Goal: Transaction & Acquisition: Purchase product/service

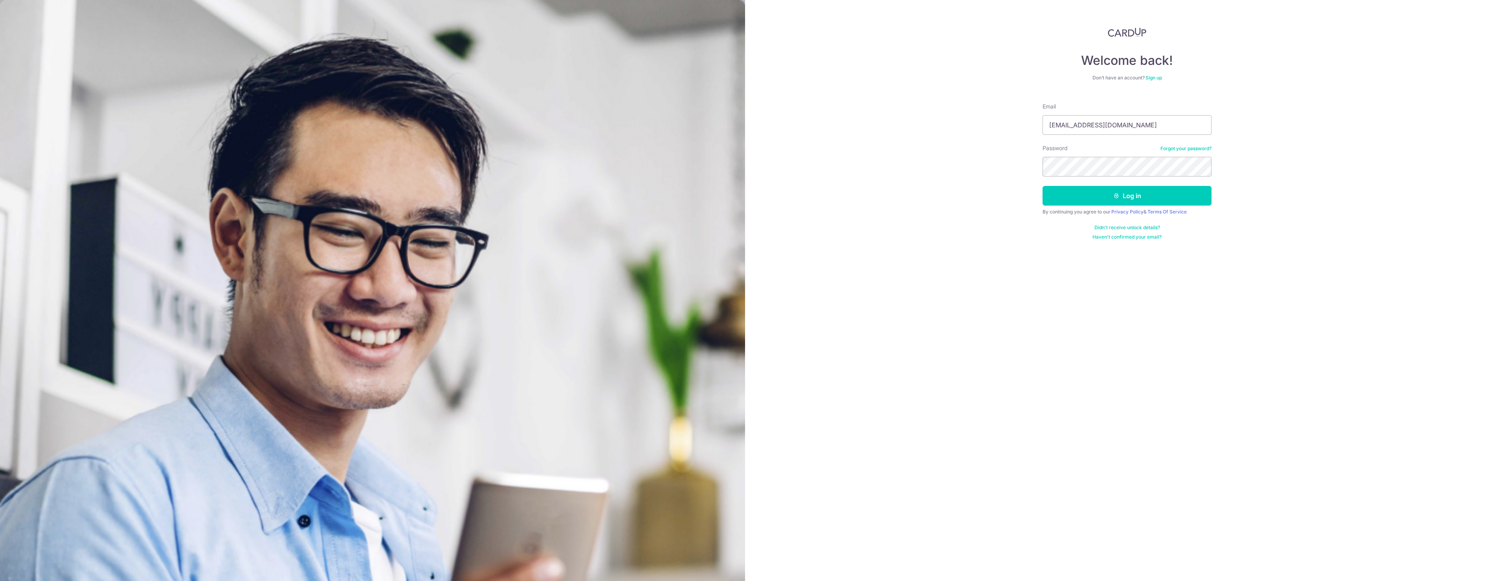
click at [1043, 186] on button "Log in" at bounding box center [1127, 196] width 169 height 20
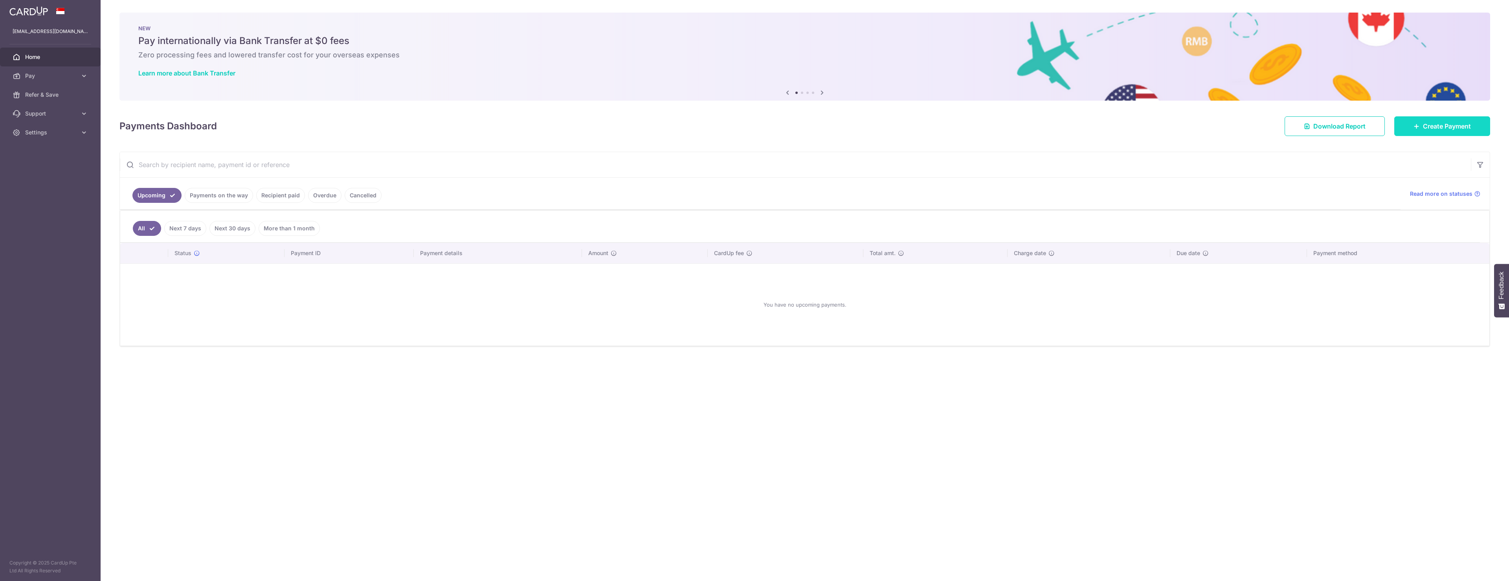
click at [1460, 123] on span "Create Payment" at bounding box center [1447, 125] width 48 height 9
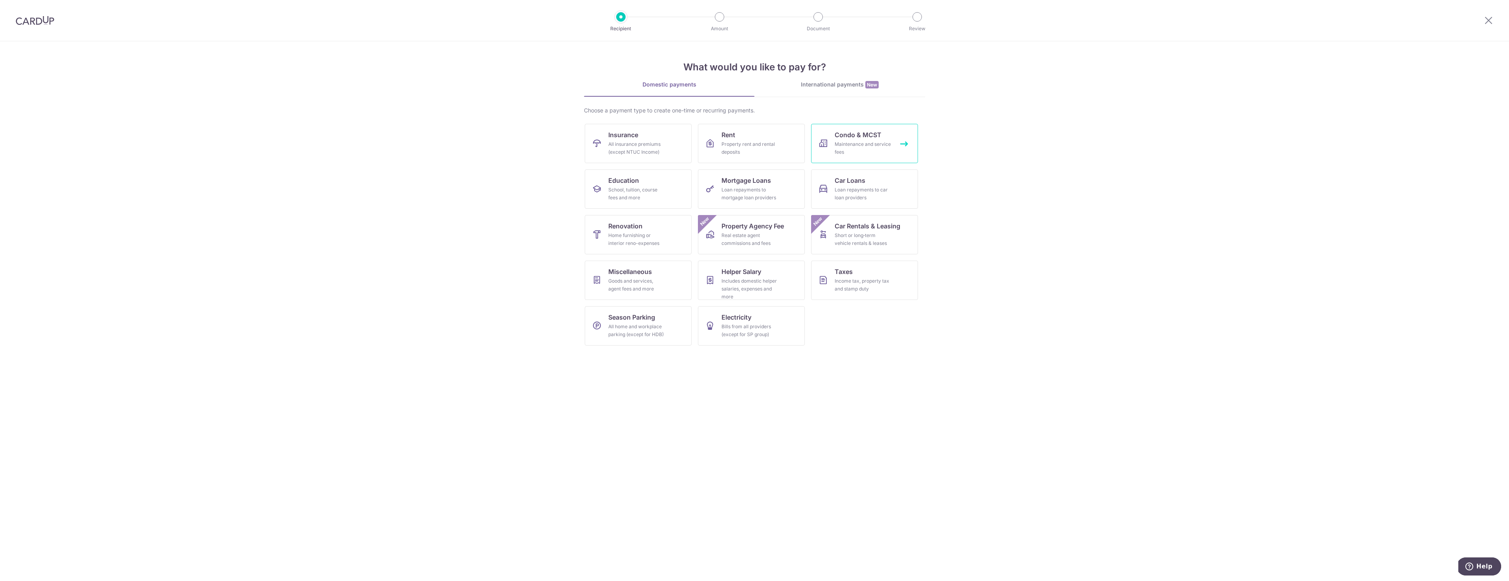
click at [855, 137] on span "Condo & MCST" at bounding box center [858, 134] width 47 height 9
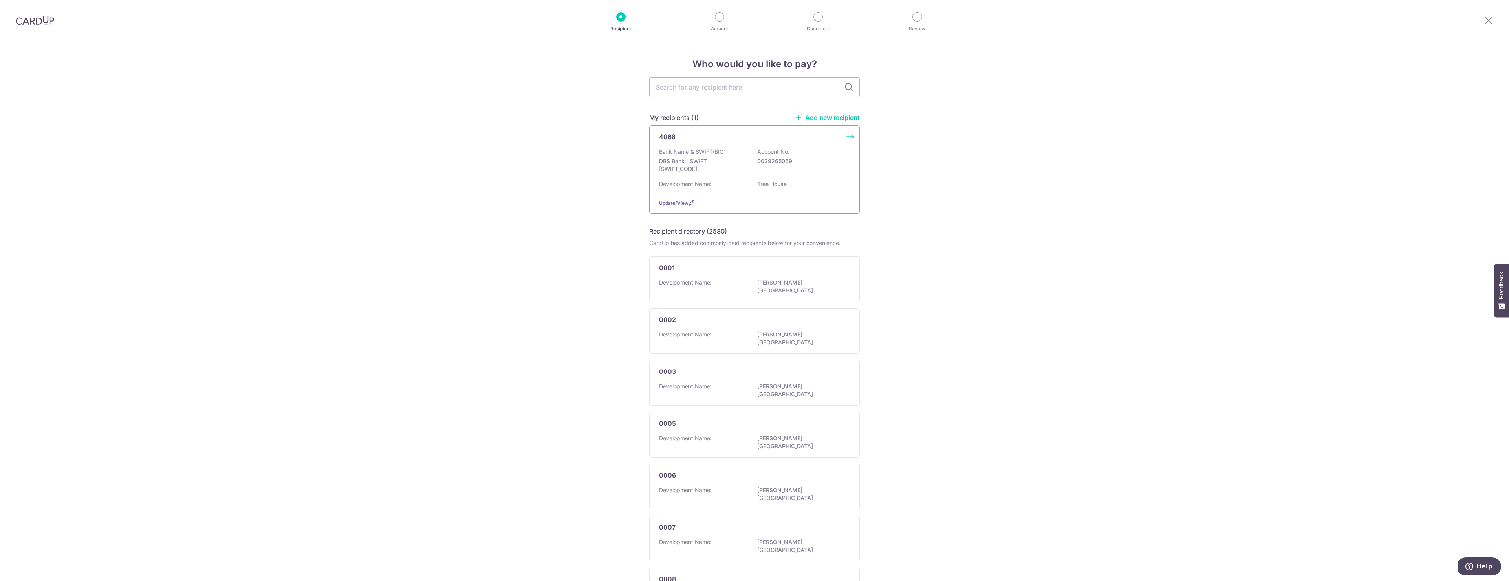
click at [704, 160] on p "DBS Bank | SWIFT: DBSSSGSGXXX" at bounding box center [703, 165] width 88 height 16
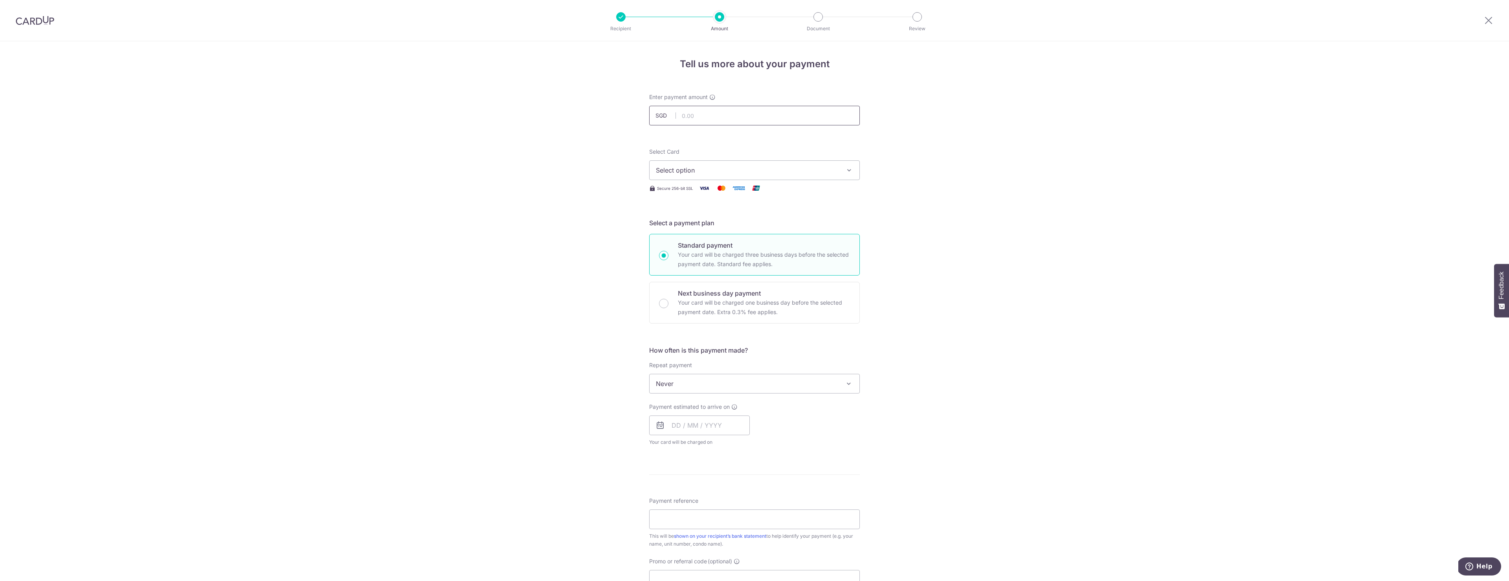
click at [698, 116] on input "text" at bounding box center [754, 116] width 211 height 20
type input "1,442.07"
click at [601, 154] on div "Tell us more about your payment Enter payment amount SGD 1,442.07 1442.07 Selec…" at bounding box center [754, 396] width 1509 height 711
click at [726, 164] on button "Select option" at bounding box center [754, 170] width 211 height 20
click at [693, 224] on span "**** 0671" at bounding box center [689, 226] width 29 height 9
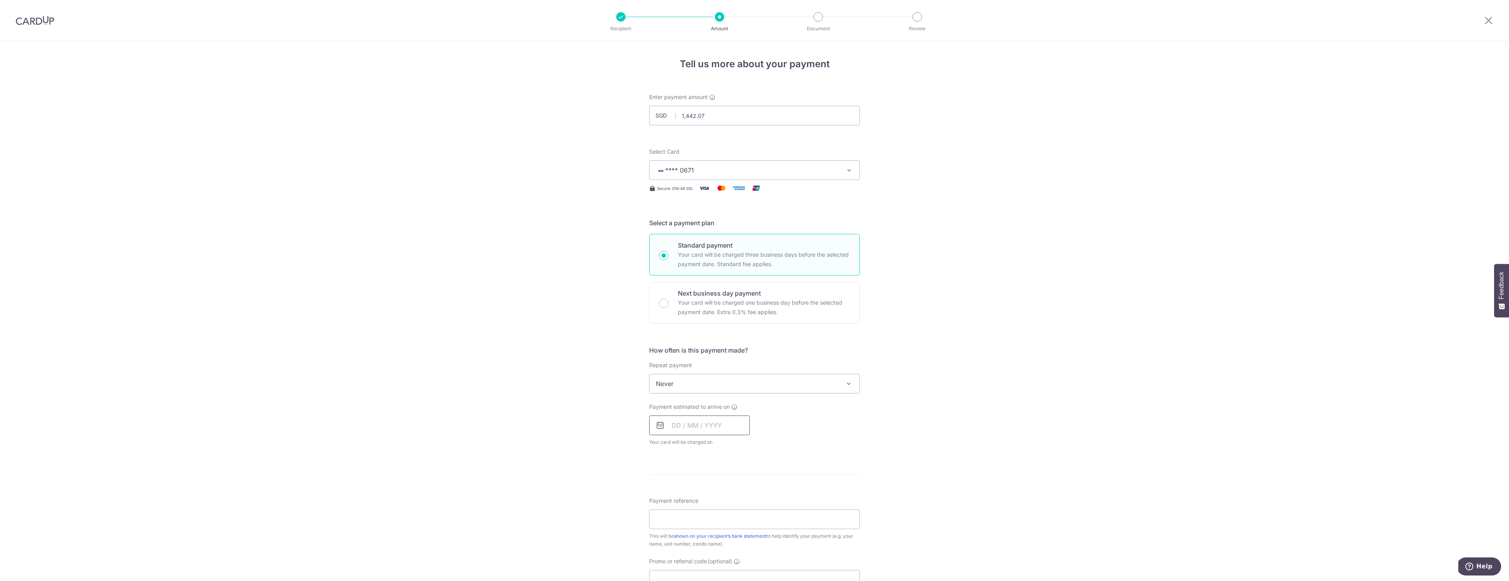
scroll to position [30, 0]
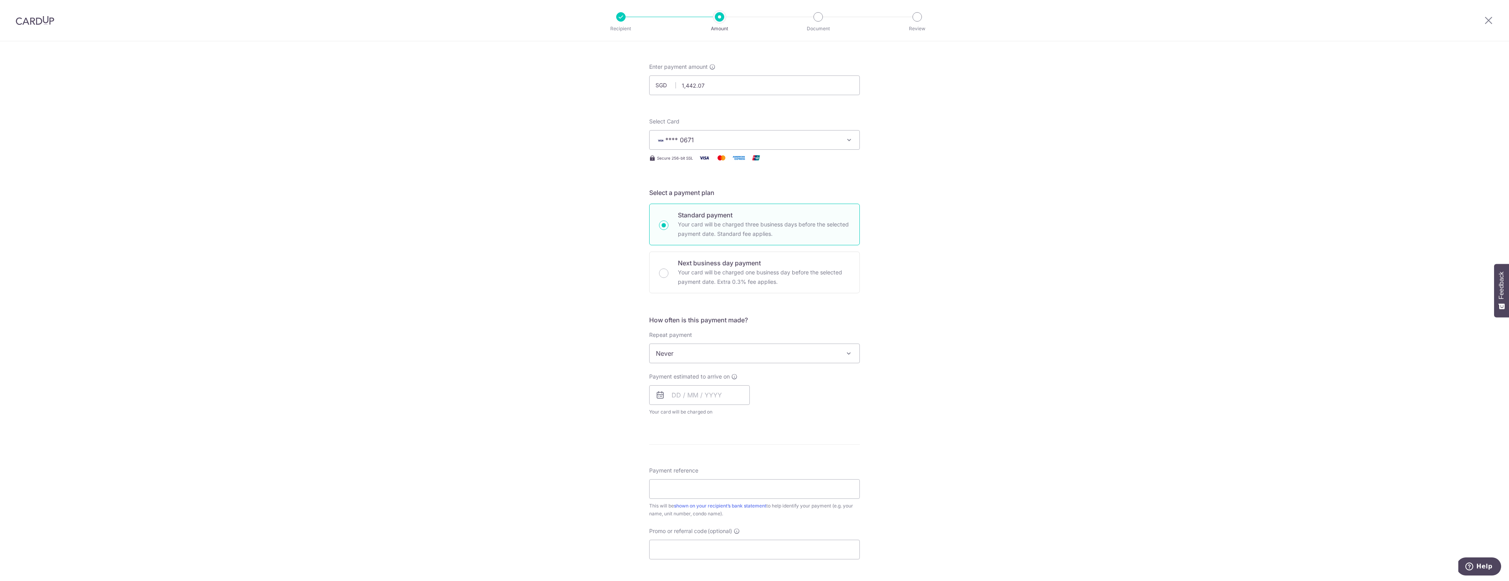
click at [749, 438] on form "Enter payment amount SGD 1,442.07 1442.07 Select Card **** 0671 Add credit card…" at bounding box center [754, 374] width 211 height 622
click at [699, 392] on input "text" at bounding box center [699, 395] width 101 height 20
click at [713, 467] on link "8" at bounding box center [712, 466] width 13 height 13
type input "08/10/2025"
click at [790, 388] on div "Payment estimated to arrive on 08/10/2025 Prev Next Oct Nov Dec 2025 2026 2027 …" at bounding box center [755, 394] width 220 height 43
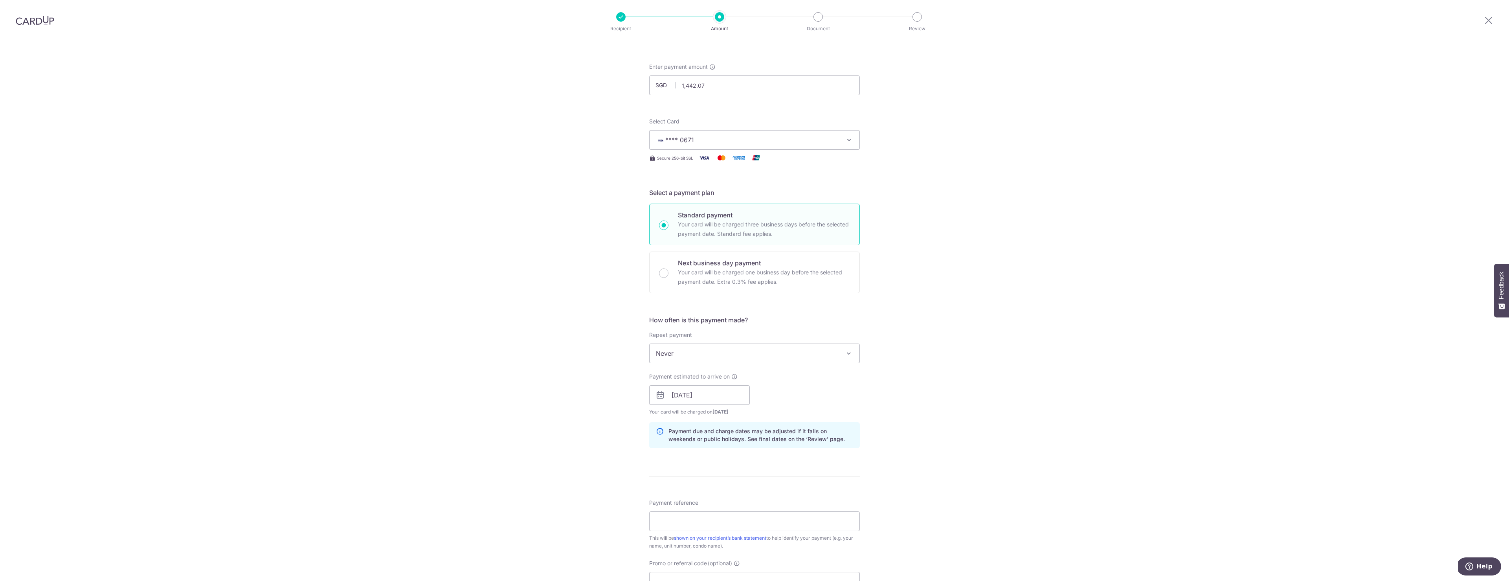
scroll to position [171, 0]
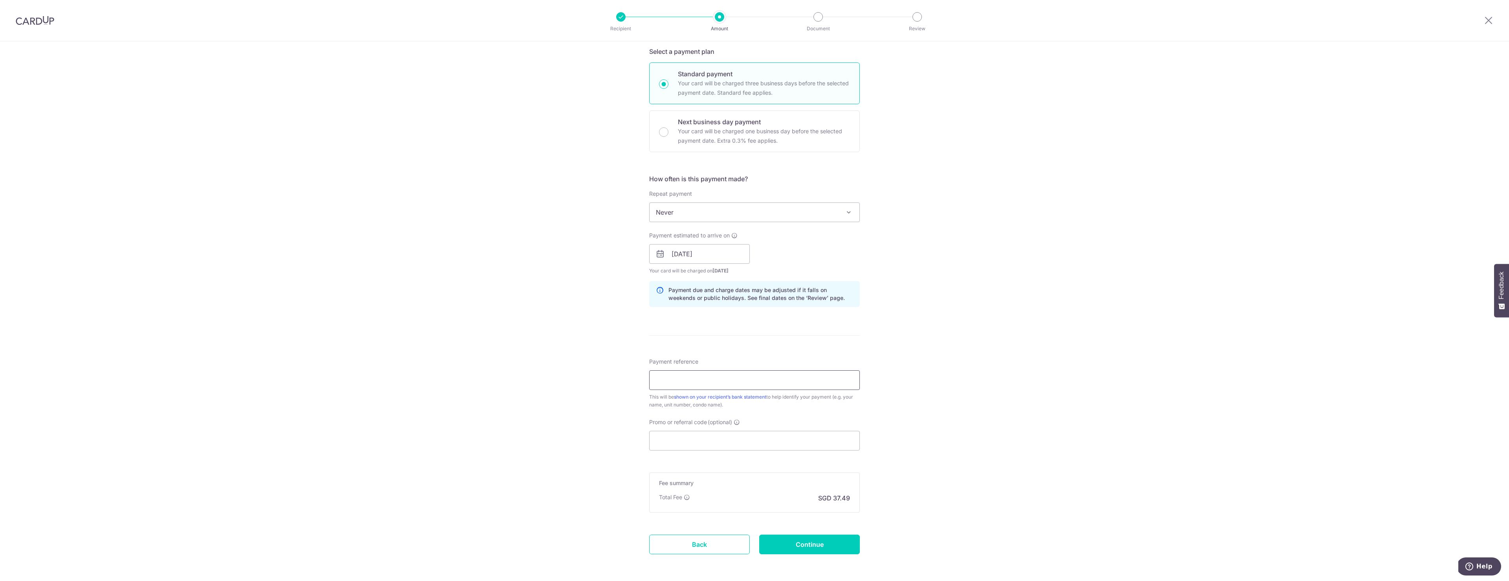
click at [692, 387] on input "Payment reference" at bounding box center [754, 380] width 211 height 20
type input "Blk 60 Unit 20-01"
click at [683, 446] on input "Promo or referral code (optional)" at bounding box center [754, 441] width 211 height 20
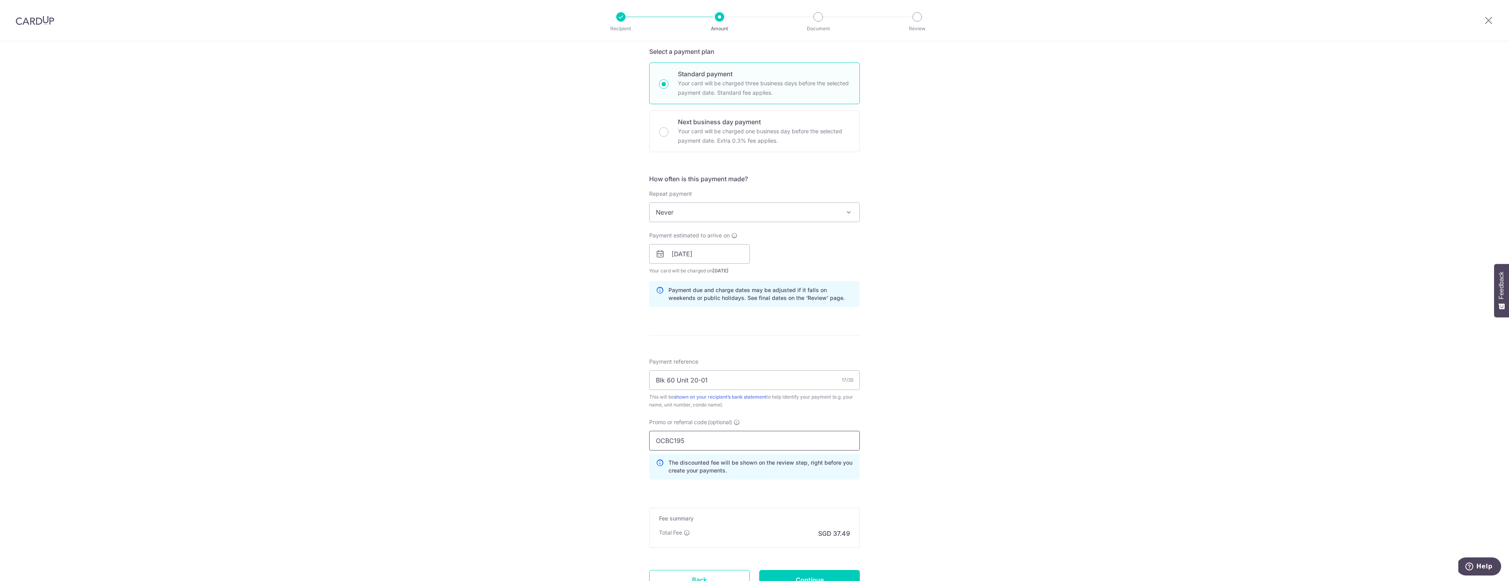
scroll to position [239, 0]
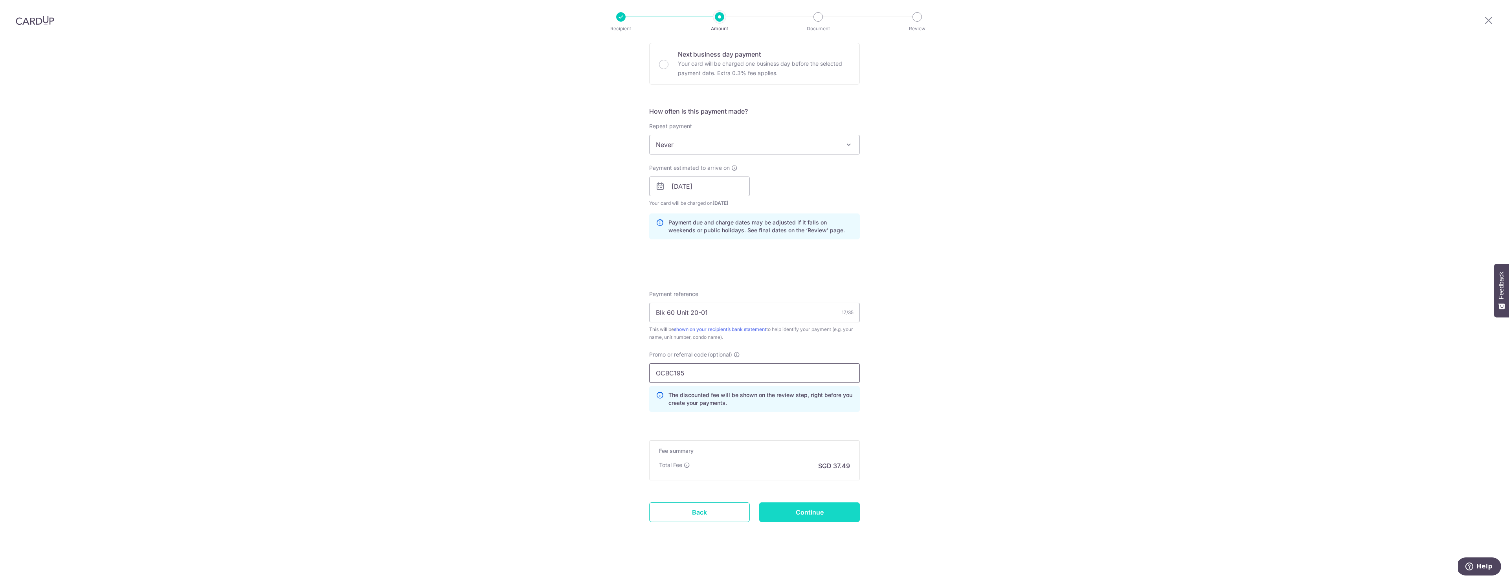
type input "OCBC195"
click at [806, 513] on input "Continue" at bounding box center [809, 512] width 101 height 20
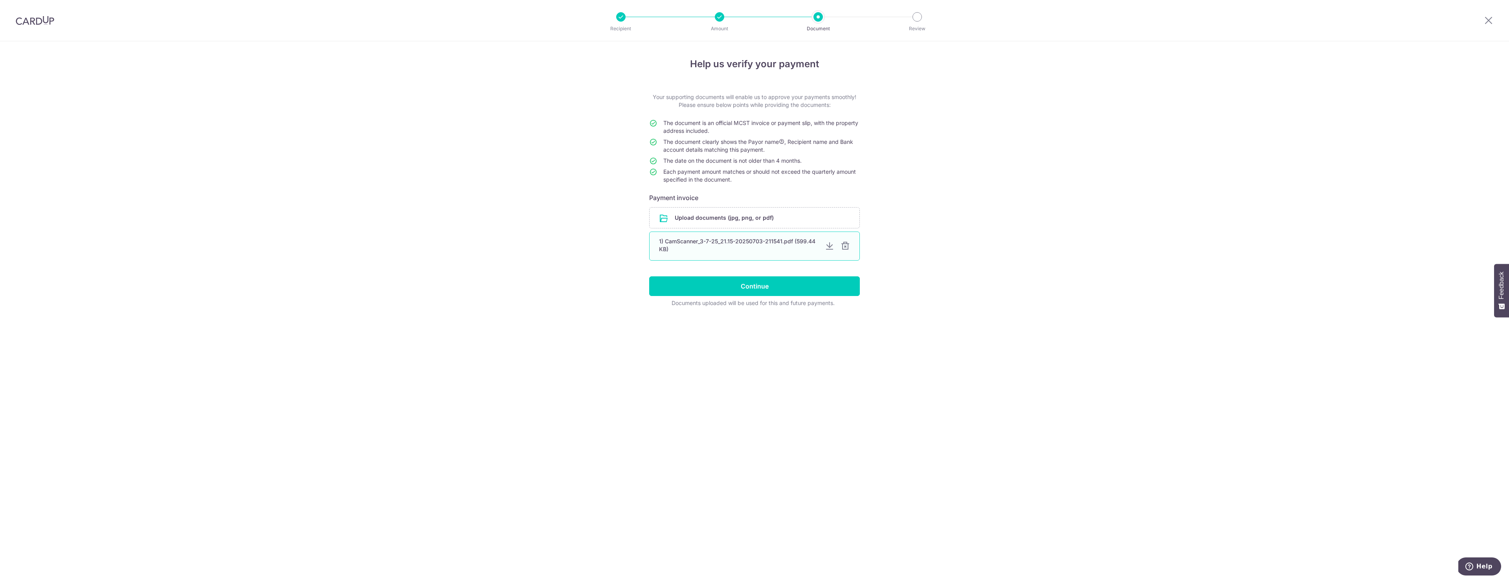
click at [844, 246] on div at bounding box center [845, 245] width 9 height 9
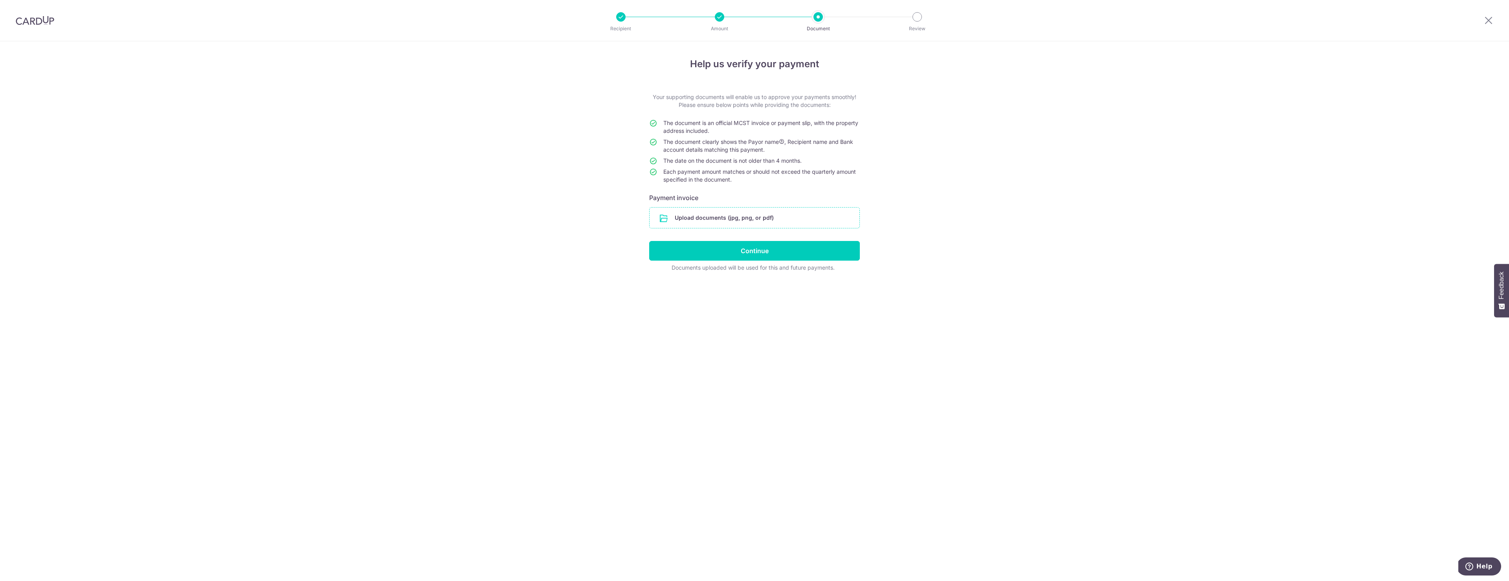
click at [696, 219] on input "file" at bounding box center [755, 218] width 210 height 20
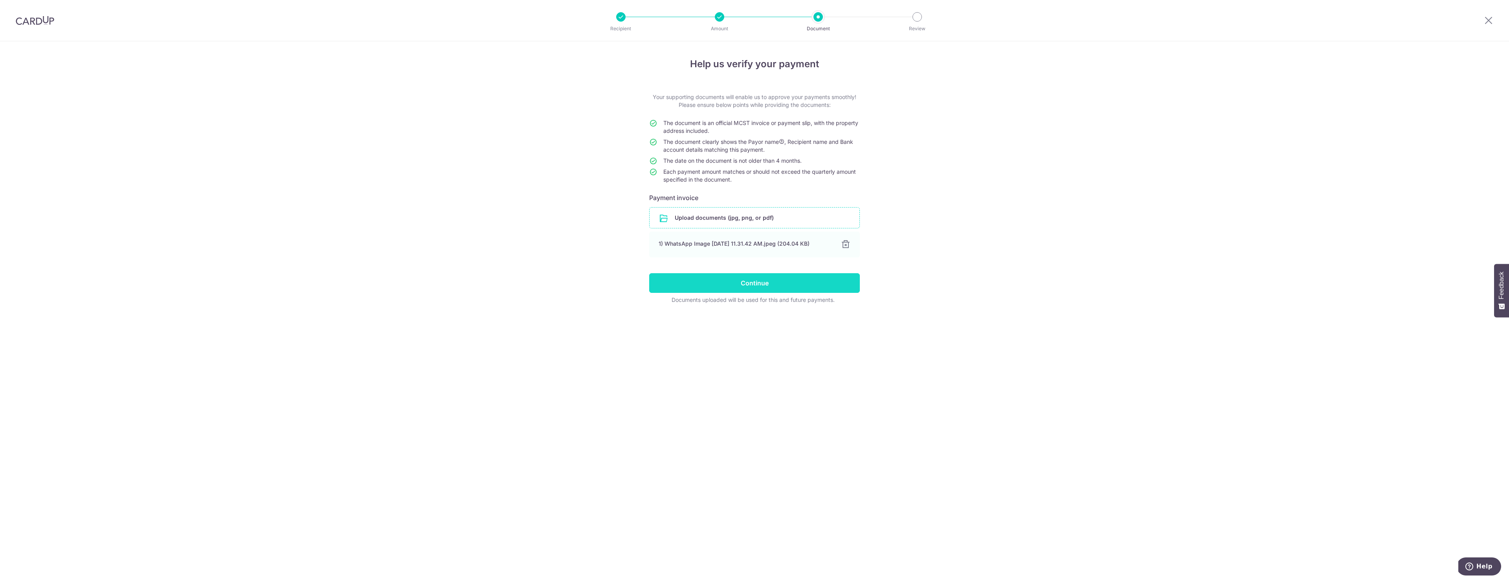
click at [755, 288] on input "Continue" at bounding box center [754, 283] width 211 height 20
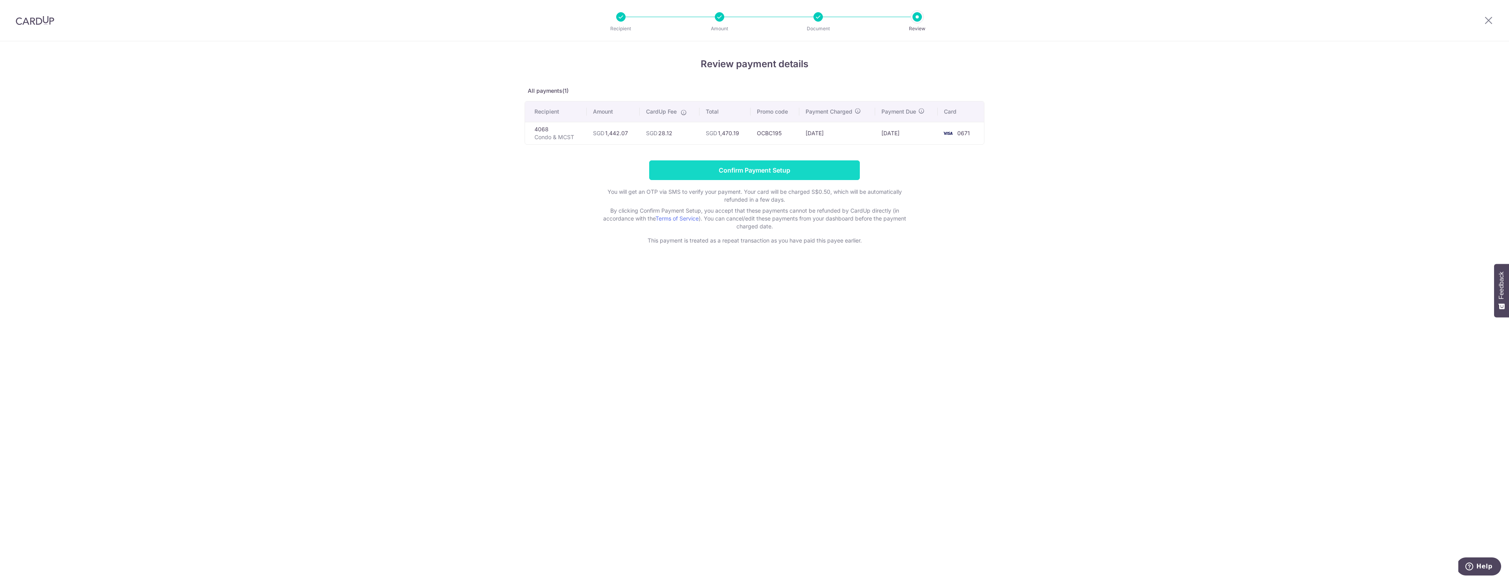
click at [755, 170] on input "Confirm Payment Setup" at bounding box center [754, 170] width 211 height 20
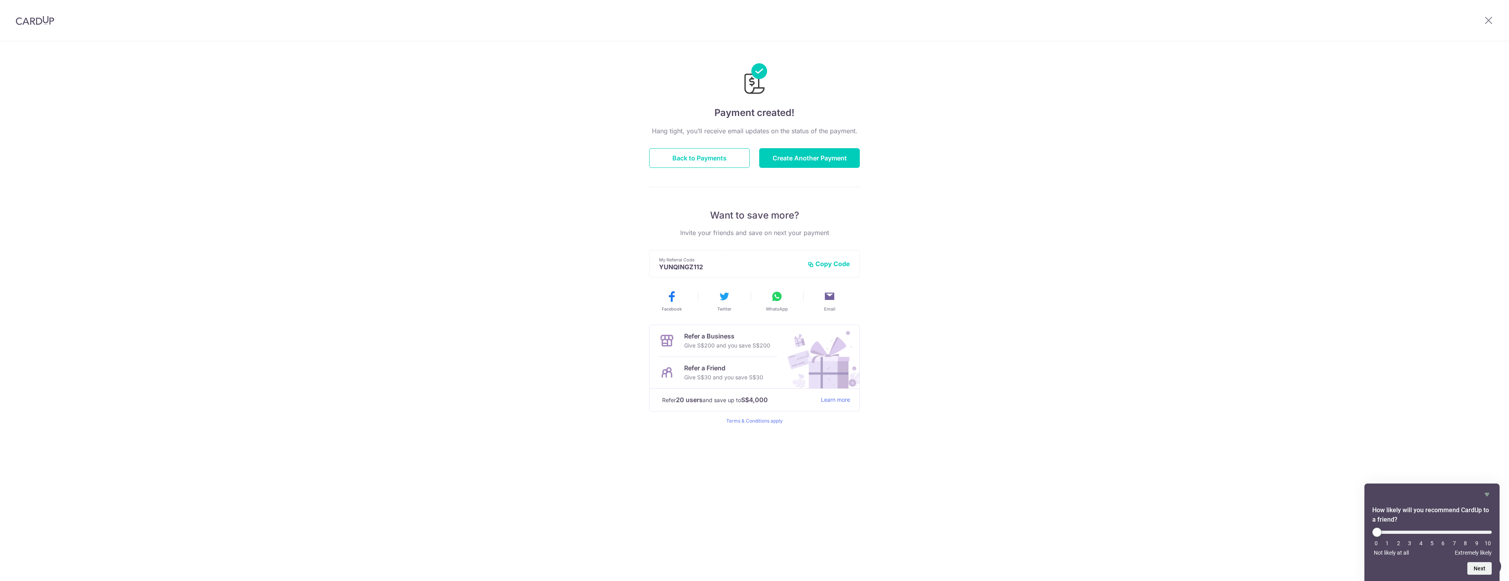
click at [749, 221] on p "Want to save more?" at bounding box center [754, 215] width 211 height 13
